Goal: Transaction & Acquisition: Subscribe to service/newsletter

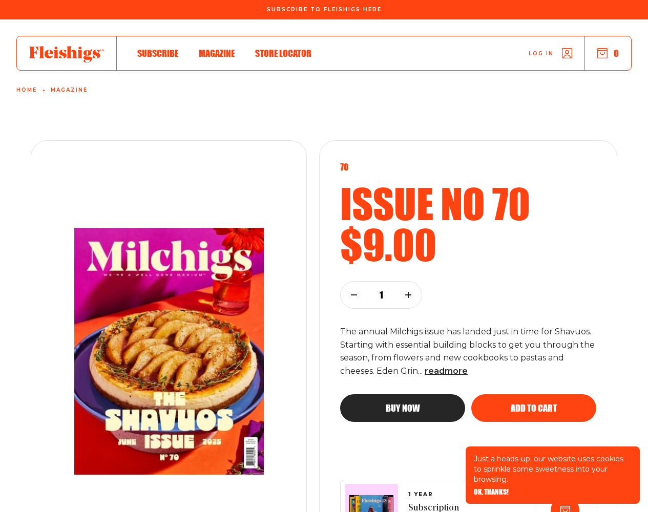
click at [491, 489] on span "OK, THANKS!" at bounding box center [491, 485] width 35 height 7
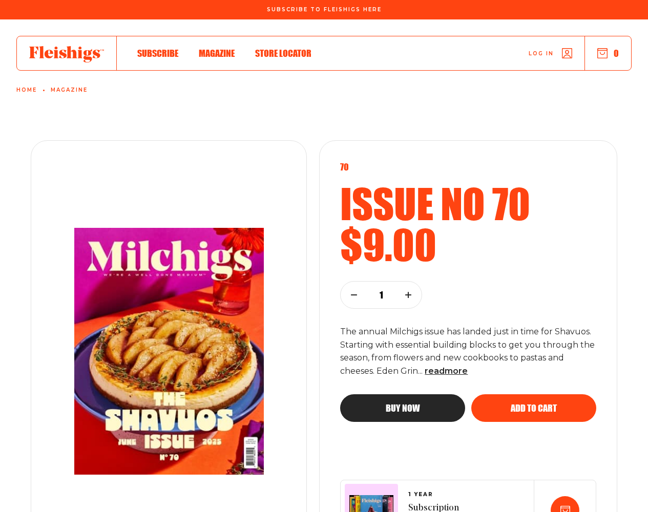
click at [534, 404] on span "Add to cart" at bounding box center [534, 399] width 46 height 9
click at [408, 295] on use "button" at bounding box center [408, 295] width 5 height 5
click at [432, 495] on span "1 YEAR" at bounding box center [433, 495] width 51 height 6
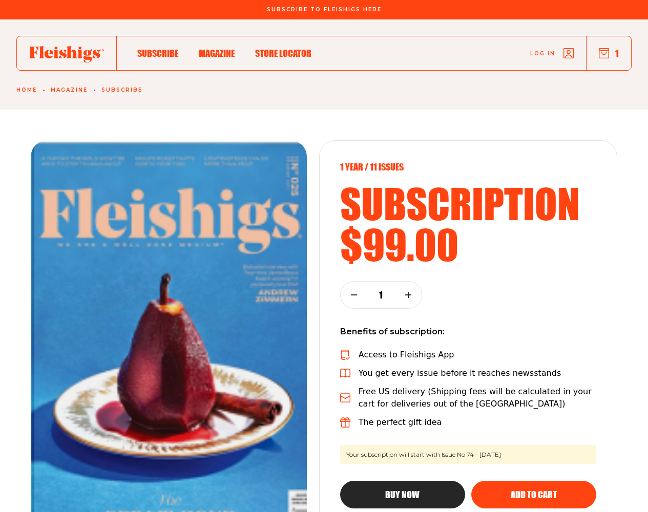
click at [533, 490] on span "Add to cart" at bounding box center [534, 485] width 46 height 9
